Goal: Information Seeking & Learning: Learn about a topic

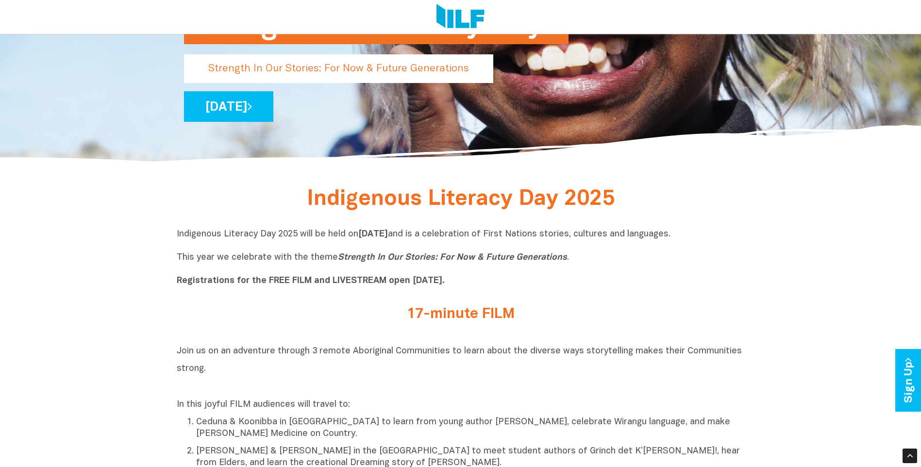
scroll to position [243, 0]
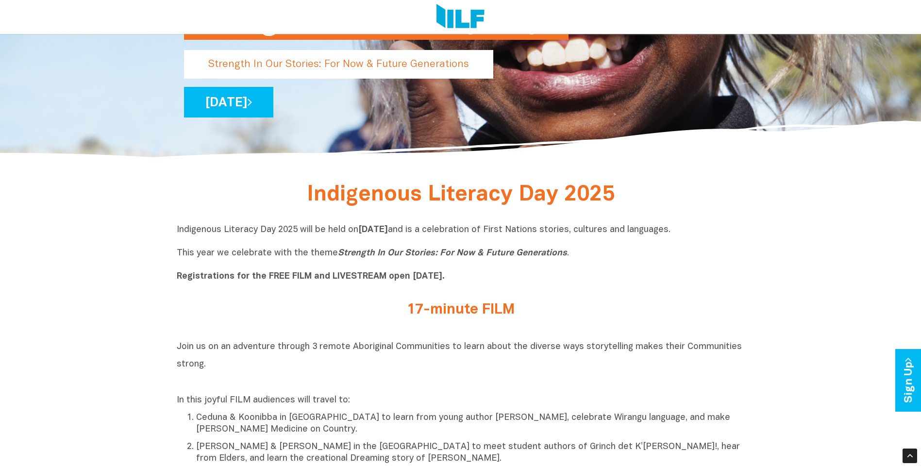
drag, startPoint x: 307, startPoint y: 294, endPoint x: 312, endPoint y: 286, distance: 8.7
click at [308, 294] on div "Indigenous Literacy Day 2025 will be held [DATE][DATE] and is a celebration of …" at bounding box center [461, 256] width 568 height 78
drag, startPoint x: 360, startPoint y: 231, endPoint x: 471, endPoint y: 230, distance: 110.7
click at [471, 230] on p "Indigenous Literacy Day 2025 will be held [DATE][DATE] and is a celebration of …" at bounding box center [461, 253] width 568 height 58
copy p "[DATE] a"
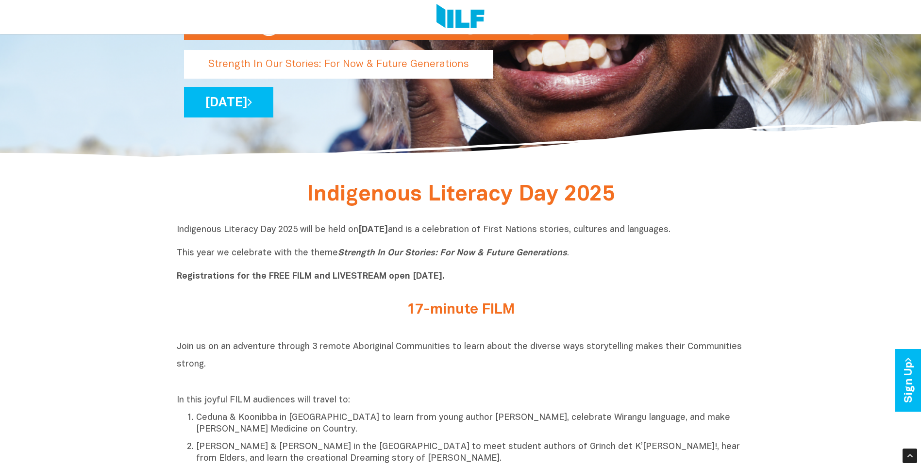
click at [319, 393] on div "Join us on an adventure through 3 remote Aboriginal Communities to learn about …" at bounding box center [461, 415] width 568 height 156
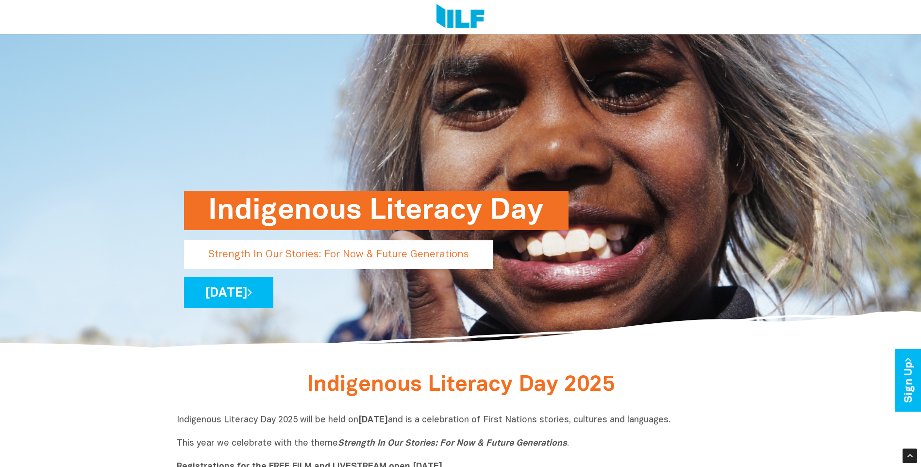
scroll to position [49, 0]
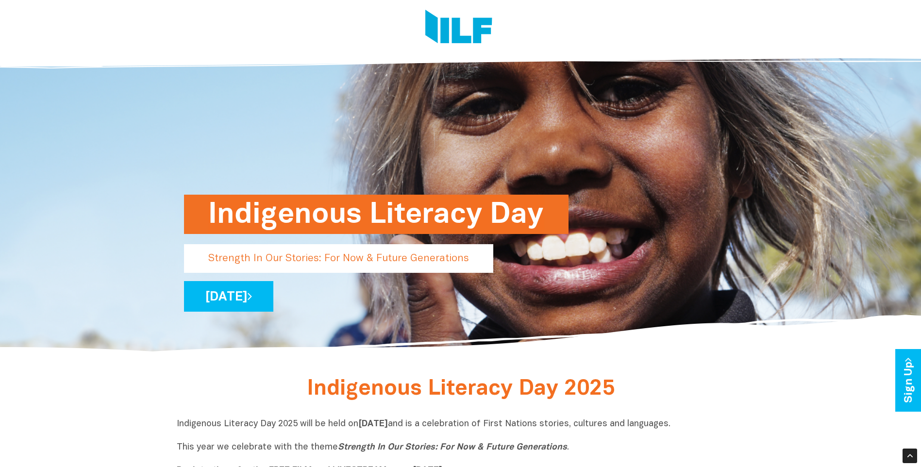
click at [184, 384] on div "Indigenous Literacy Day 2025" at bounding box center [461, 392] width 568 height 23
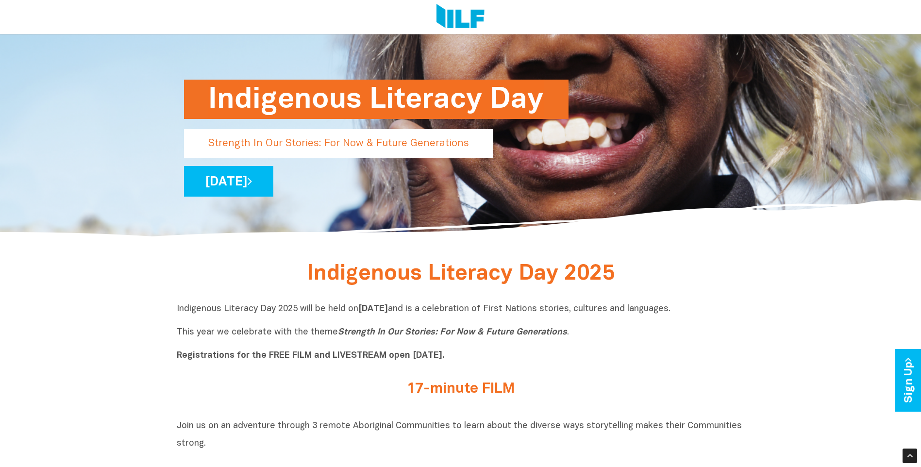
scroll to position [194, 0]
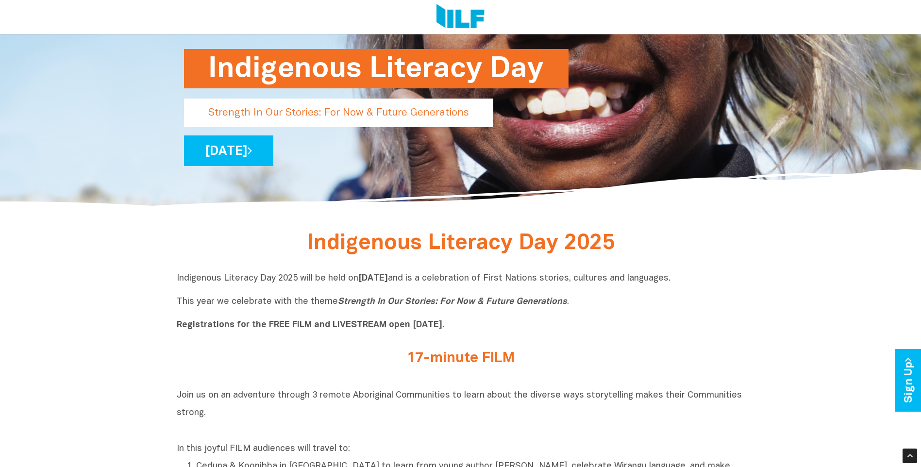
drag, startPoint x: 178, startPoint y: 278, endPoint x: 462, endPoint y: 281, distance: 284.4
click at [462, 281] on p "Indigenous Literacy Day 2025 will be held [DATE][DATE] and is a celebration of …" at bounding box center [461, 302] width 568 height 58
copy p "ndigenous Literacy Day 2025 will be held [DATE][DATE]"
